Goal: Check status: Check status

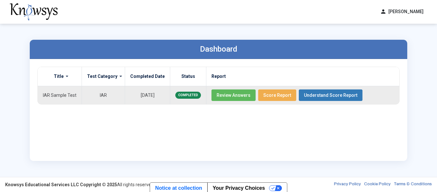
click at [229, 97] on span "Review Answers" at bounding box center [234, 95] width 34 height 5
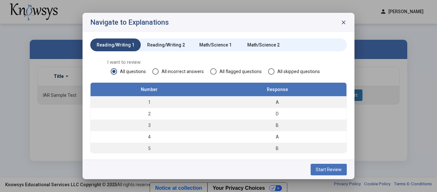
click at [345, 23] on span "close" at bounding box center [344, 22] width 6 height 6
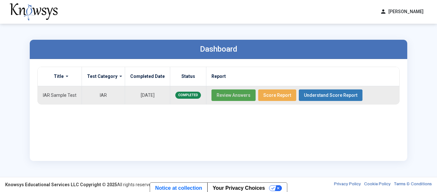
click at [272, 92] on button "Score Report" at bounding box center [277, 95] width 38 height 12
